Goal: Check status: Check status

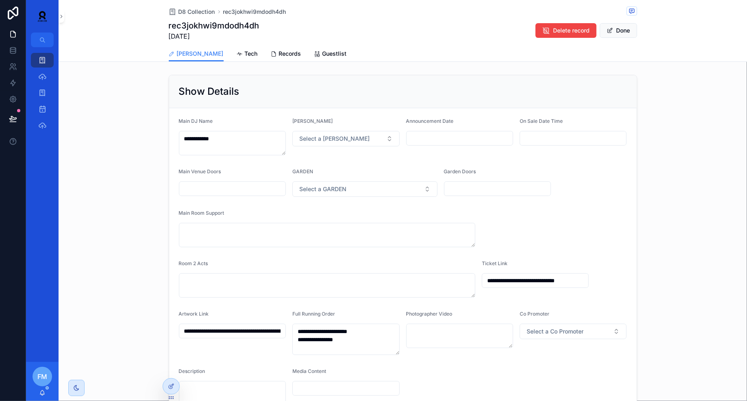
scroll to position [310, 0]
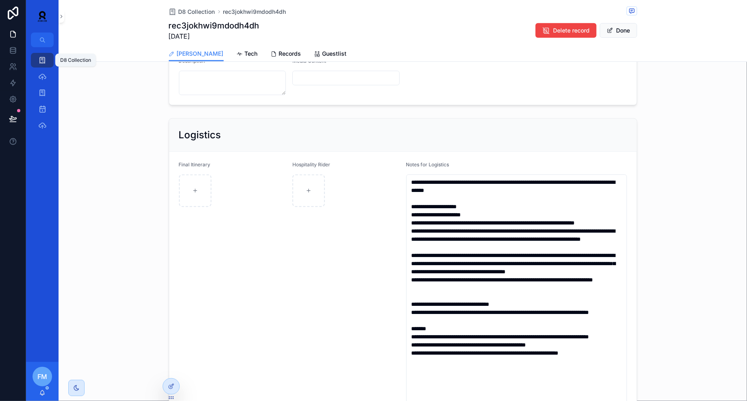
click at [45, 56] on icon "scrollable content" at bounding box center [42, 60] width 8 height 8
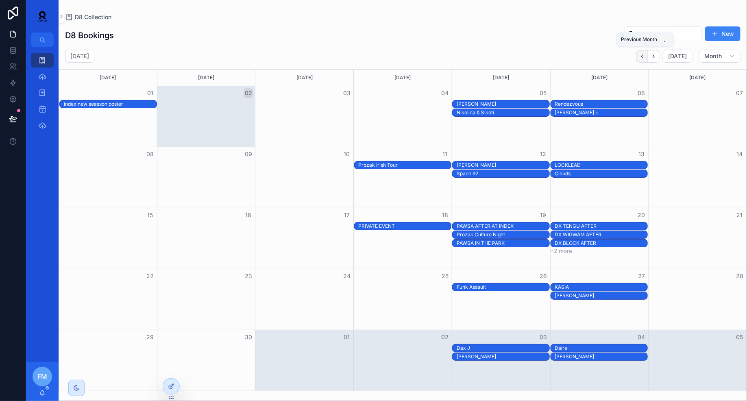
click at [645, 54] on icon "Back" at bounding box center [643, 56] width 6 height 6
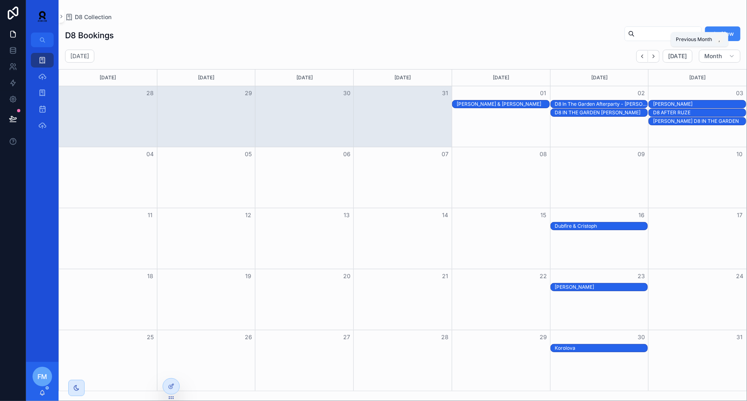
click at [645, 54] on icon "Back" at bounding box center [643, 56] width 6 height 6
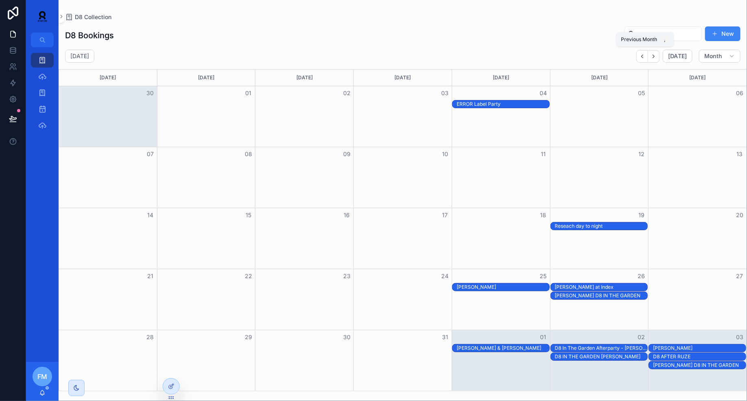
click at [645, 54] on icon "Back" at bounding box center [643, 56] width 6 height 6
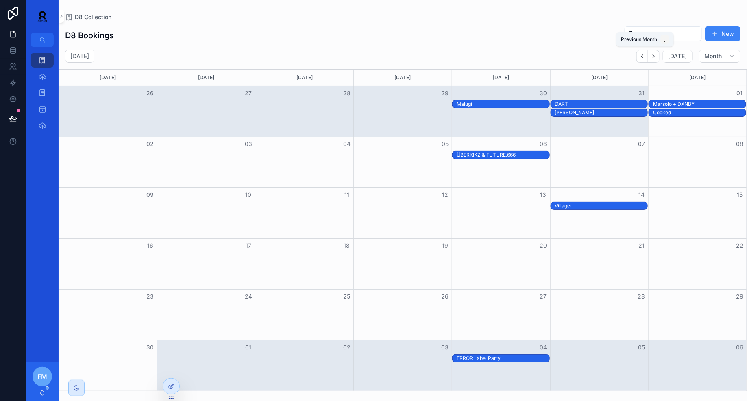
click at [645, 54] on icon "Back" at bounding box center [643, 56] width 6 height 6
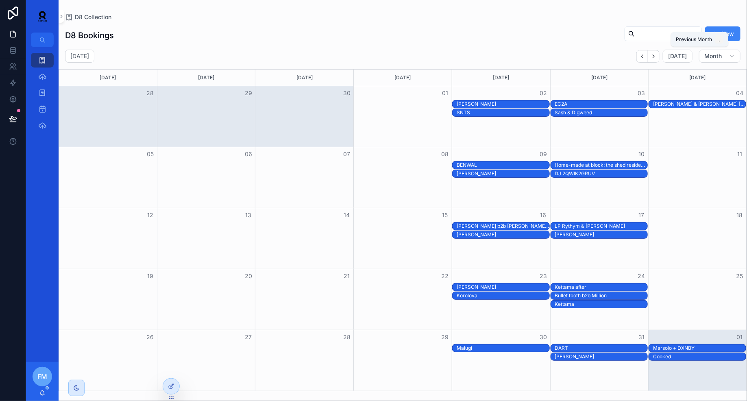
click at [645, 54] on icon "Back" at bounding box center [643, 56] width 6 height 6
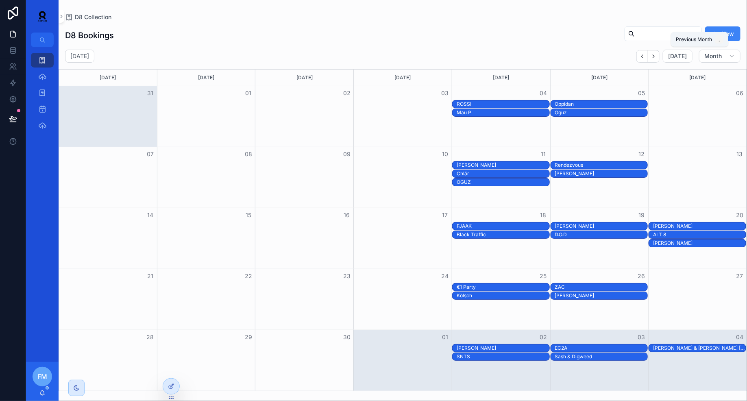
click at [645, 54] on icon "Back" at bounding box center [643, 56] width 6 height 6
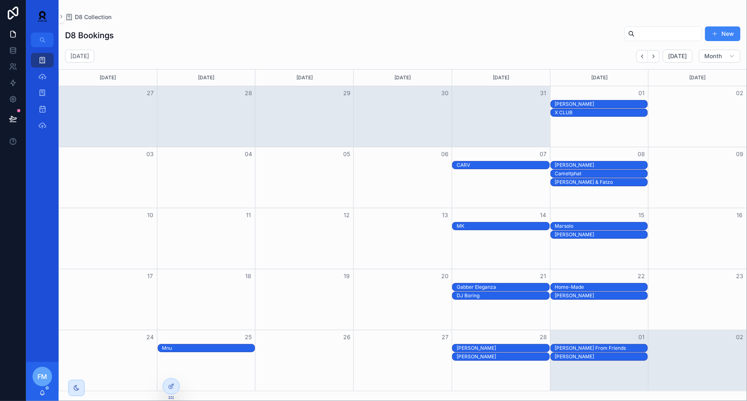
click at [645, 54] on icon "Back" at bounding box center [643, 56] width 6 height 6
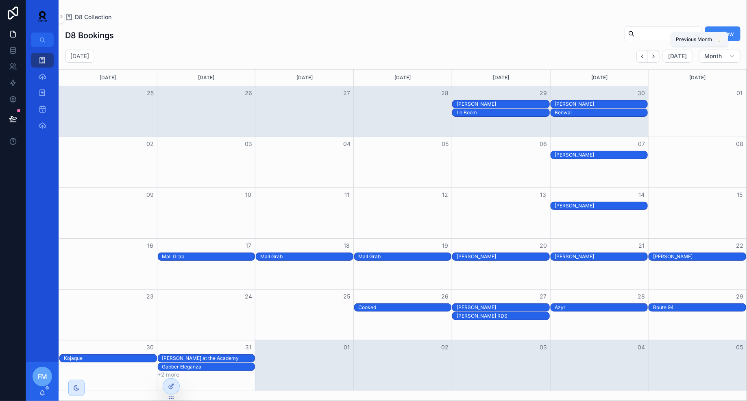
click at [645, 54] on icon "Back" at bounding box center [643, 56] width 6 height 6
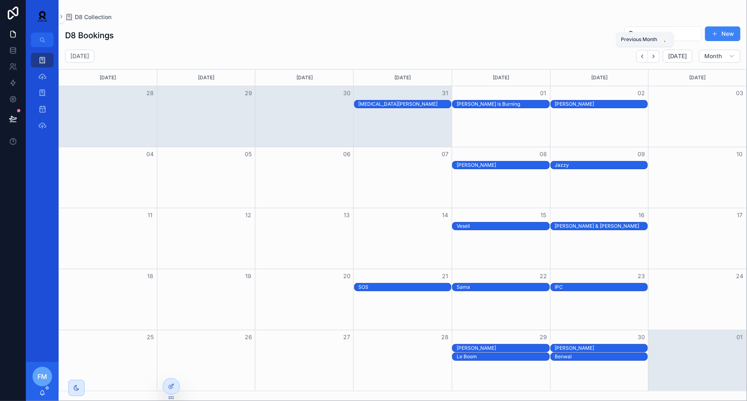
click at [645, 54] on icon "Back" at bounding box center [643, 56] width 6 height 6
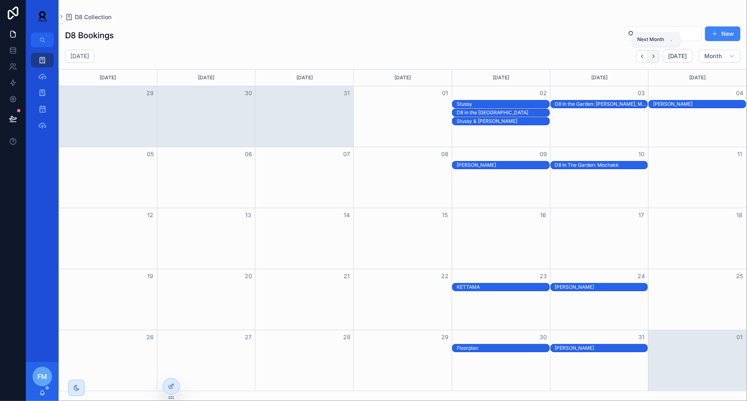
click at [659, 55] on button "Next" at bounding box center [654, 56] width 11 height 13
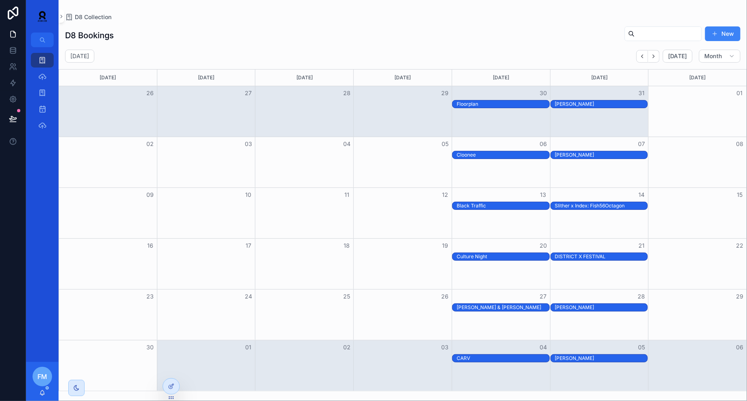
click at [594, 258] on div "DISTRICT X FESTIVAL" at bounding box center [601, 256] width 93 height 7
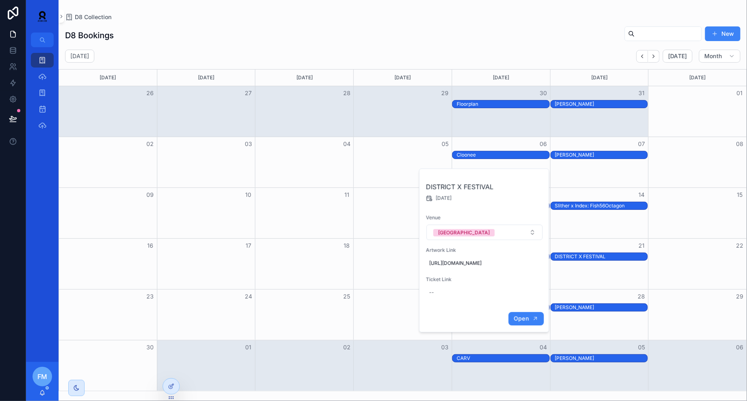
click at [523, 322] on span "Open" at bounding box center [521, 318] width 15 height 7
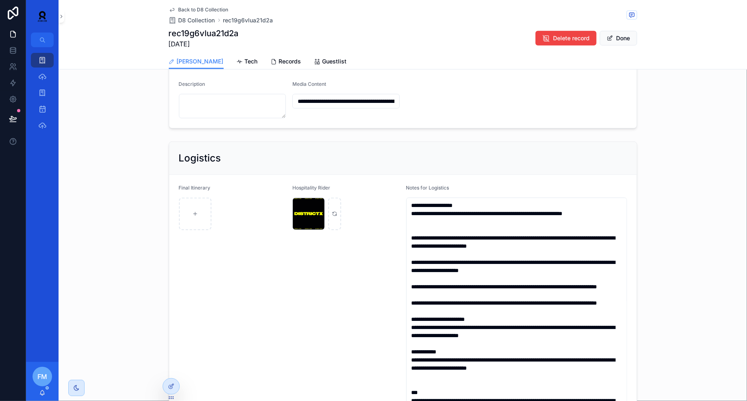
scroll to position [292, 0]
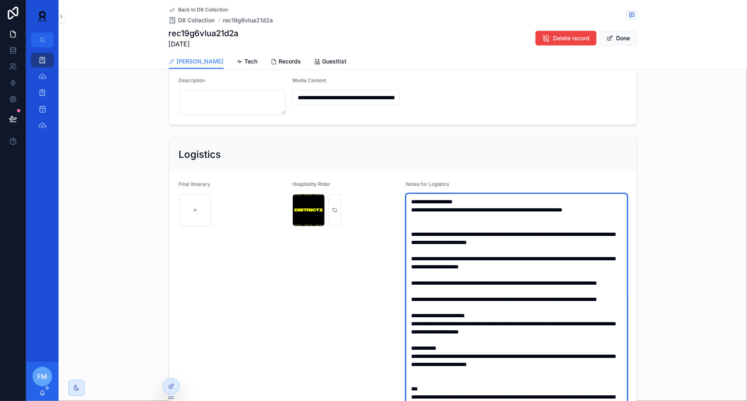
click at [480, 242] on textarea "scrollable content" at bounding box center [516, 319] width 221 height 251
drag, startPoint x: 594, startPoint y: 244, endPoint x: 412, endPoint y: 233, distance: 182.6
click at [412, 232] on textarea "To enrich screen reader interactions, please activate Accessibility in Grammarl…" at bounding box center [516, 319] width 221 height 251
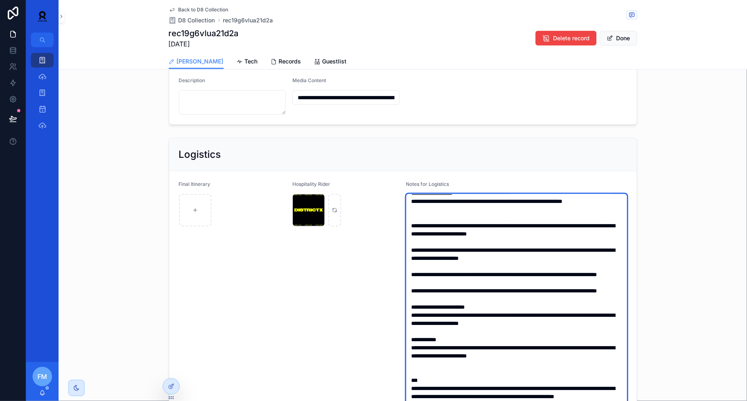
scroll to position [23, 0]
drag, startPoint x: 529, startPoint y: 269, endPoint x: 403, endPoint y: 254, distance: 126.6
click at [403, 254] on form "Final Itinerary Hospitality Rider WhatsApp-Image-2024-07-24-at-15.14.21 .jpeg N…" at bounding box center [403, 342] width 468 height 342
drag, startPoint x: 582, startPoint y: 328, endPoint x: 409, endPoint y: 314, distance: 173.9
click at [409, 315] on textarea "To enrich screen reader interactions, please activate Accessibility in Grammarl…" at bounding box center [516, 319] width 221 height 251
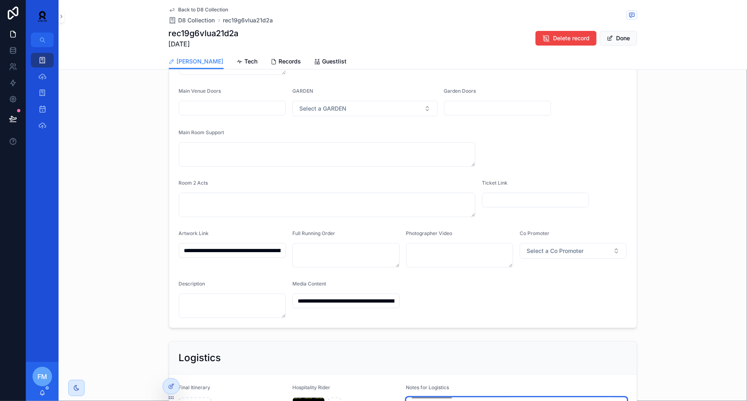
scroll to position [39, 0]
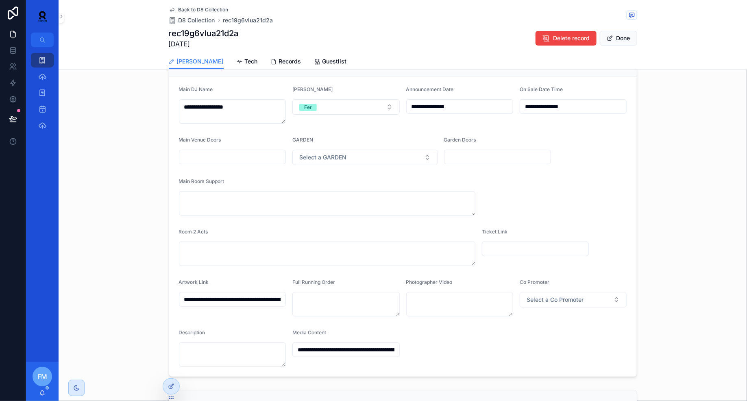
click at [227, 297] on input "**********" at bounding box center [232, 299] width 107 height 11
